Goal: Use online tool/utility: Utilize a website feature to perform a specific function

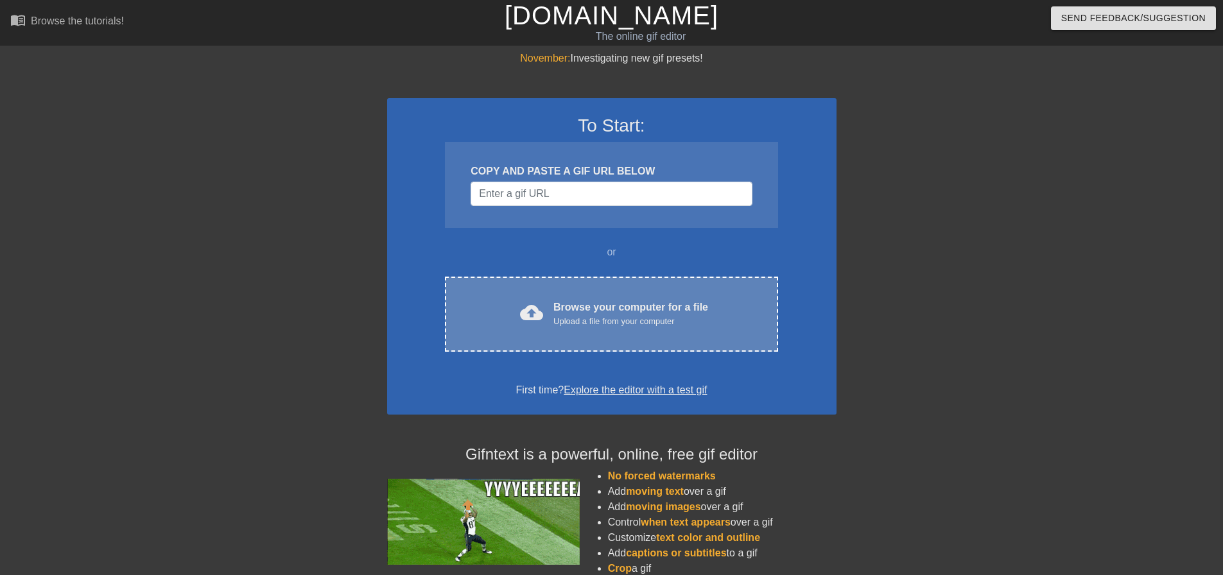
click at [723, 304] on div "cloud_upload Browse your computer for a file Upload a file from your computer" at bounding box center [611, 314] width 279 height 29
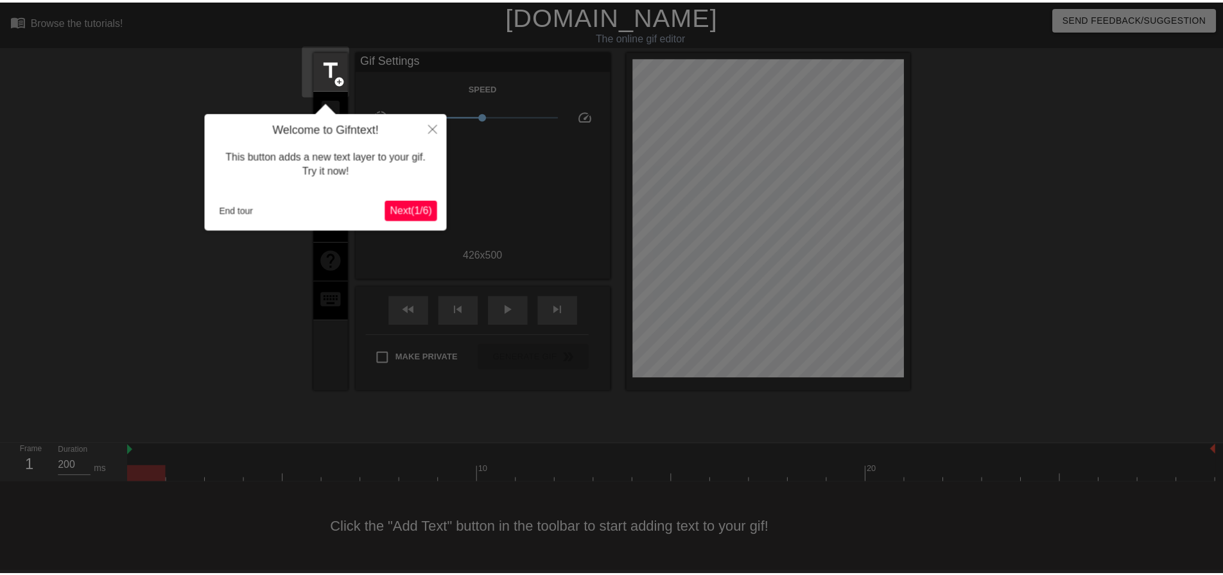
scroll to position [6, 0]
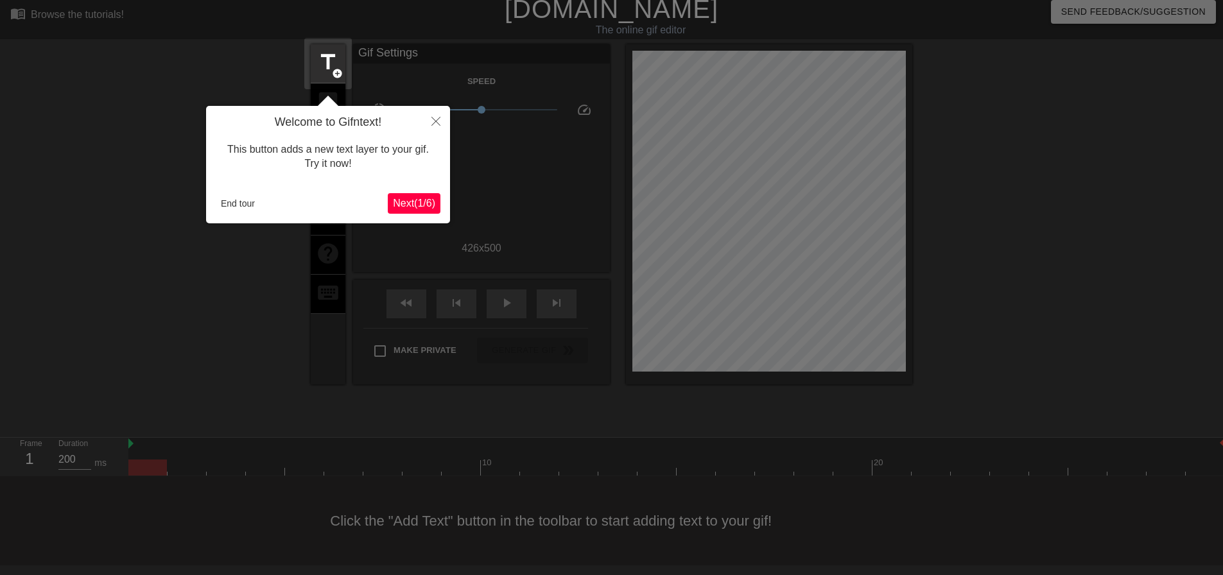
click at [240, 186] on div "Welcome to Gifntext! This button adds a new text layer to your gif. Try it now!…" at bounding box center [328, 165] width 244 height 118
click at [236, 200] on button "End tour" at bounding box center [238, 203] width 44 height 19
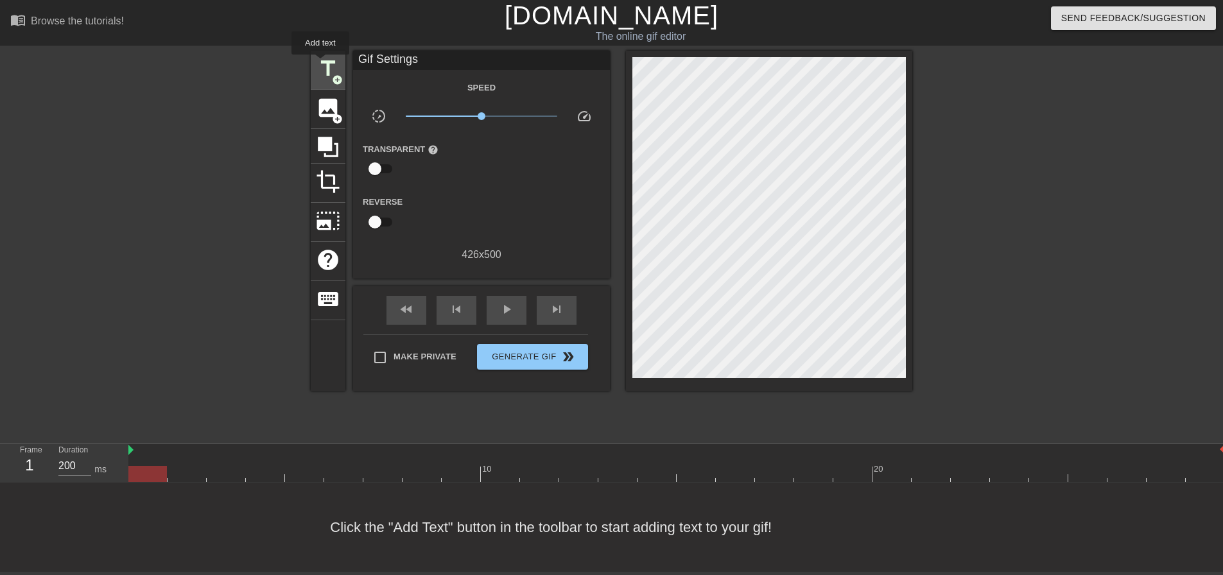
click at [320, 64] on span "title" at bounding box center [328, 69] width 24 height 24
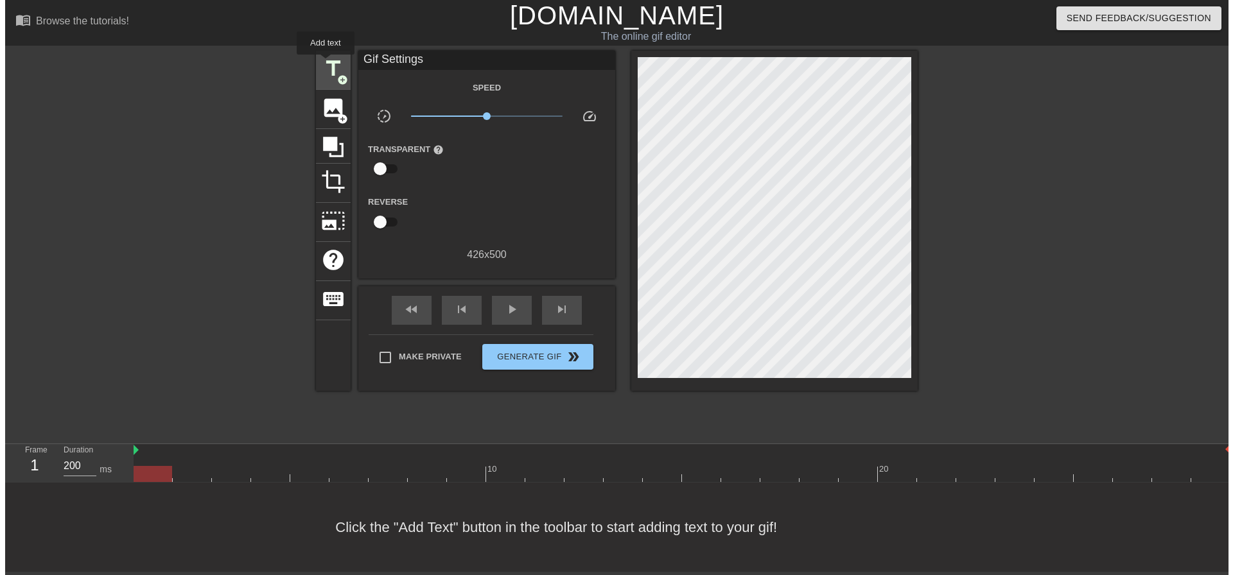
scroll to position [0, 0]
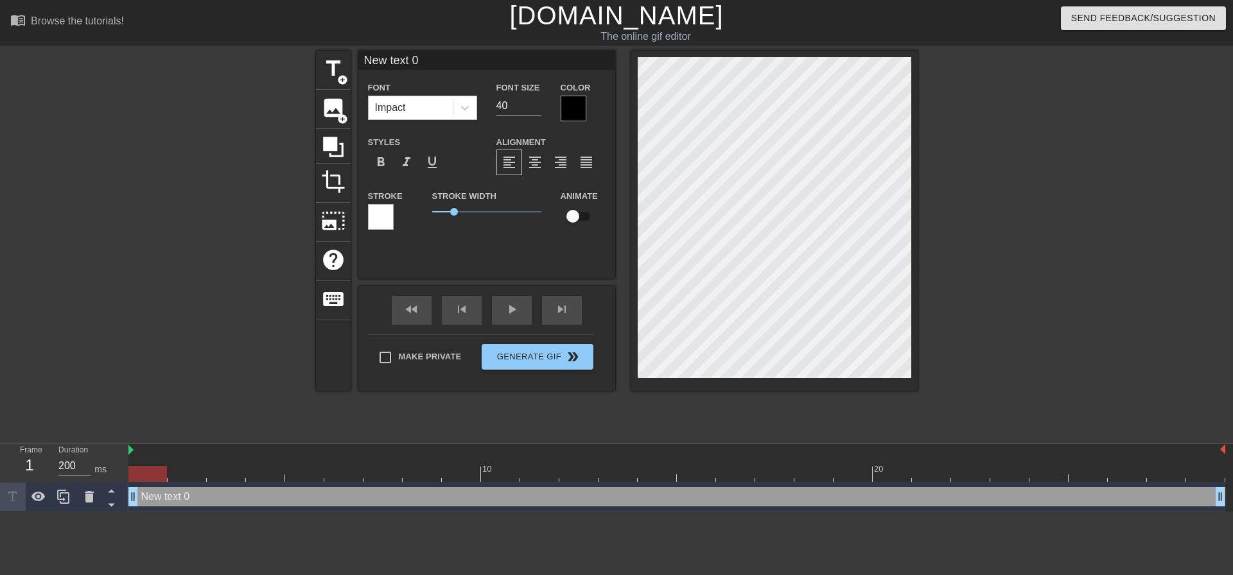
drag, startPoint x: 431, startPoint y: 125, endPoint x: 429, endPoint y: 114, distance: 11.2
click at [430, 125] on div "Font Impact Font Size 40 Color Styles format_bold format_italic format_underlin…" at bounding box center [487, 161] width 238 height 162
click at [429, 114] on div "Impact" at bounding box center [411, 107] width 84 height 23
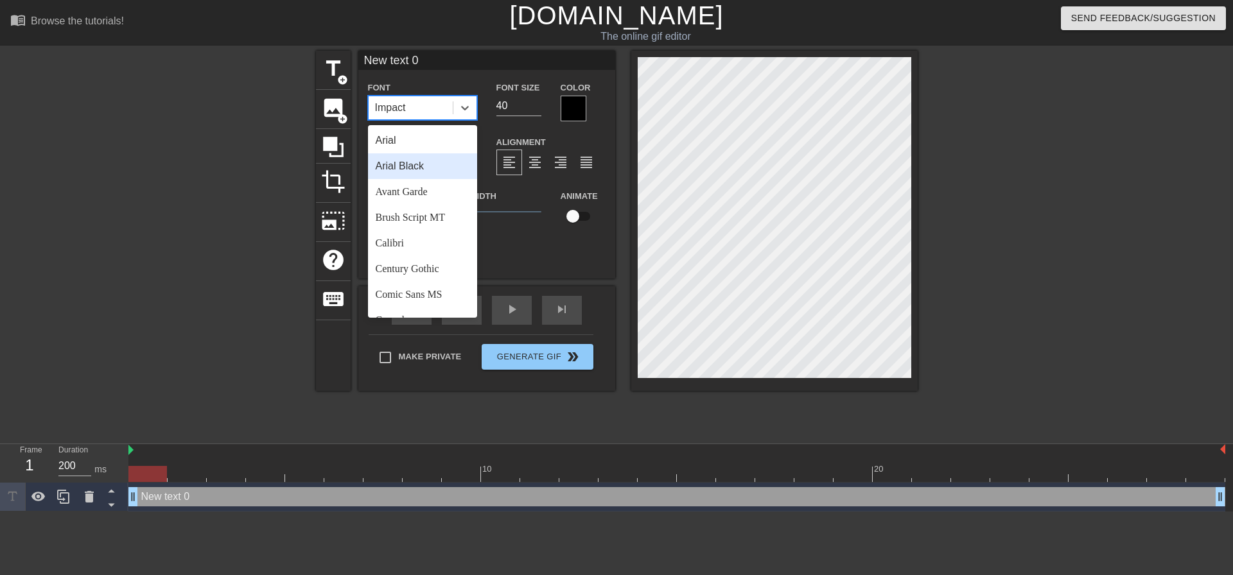
drag, startPoint x: 430, startPoint y: 171, endPoint x: 474, endPoint y: 123, distance: 65.0
click at [430, 171] on div "Arial Black" at bounding box center [422, 166] width 109 height 26
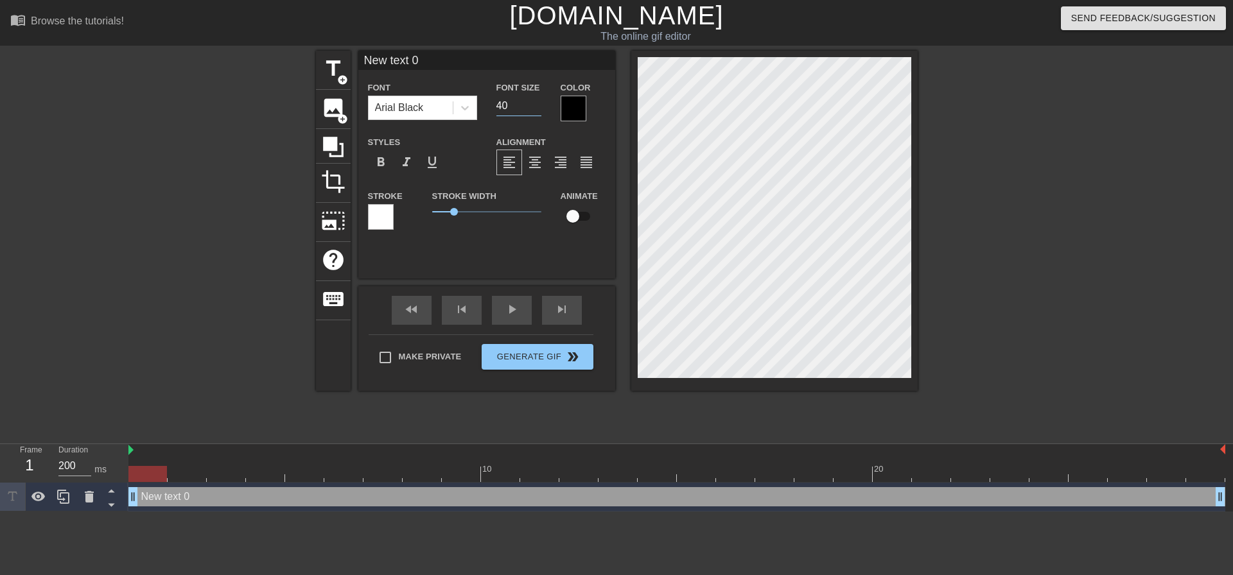
drag, startPoint x: 512, startPoint y: 110, endPoint x: 297, endPoint y: 74, distance: 218.0
click at [402, 109] on div "Font Arial Black Font Size 40 Color" at bounding box center [486, 101] width 257 height 42
type input "20"
click at [544, 164] on div "format_align_center" at bounding box center [535, 163] width 26 height 26
click at [443, 355] on span "Make Private" at bounding box center [430, 357] width 63 height 13
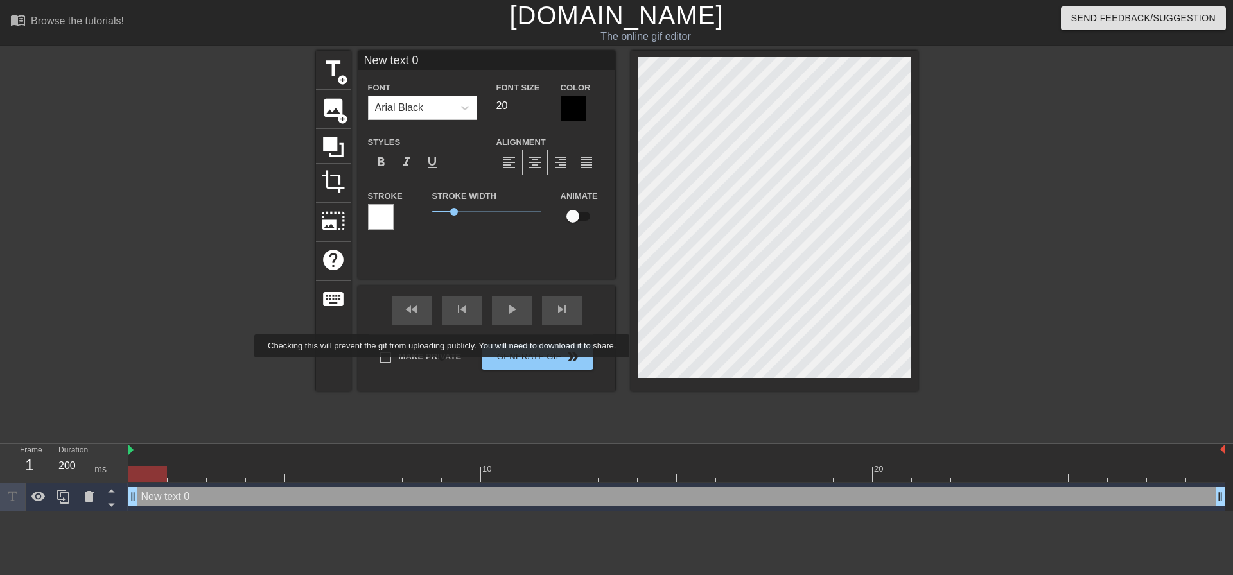
click at [399, 355] on input "Make Private" at bounding box center [385, 357] width 27 height 27
checkbox input "true"
